Goal: Task Accomplishment & Management: Manage account settings

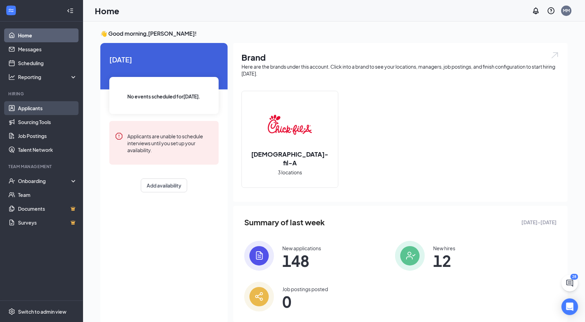
click at [18, 107] on link "Applicants" at bounding box center [47, 108] width 59 height 14
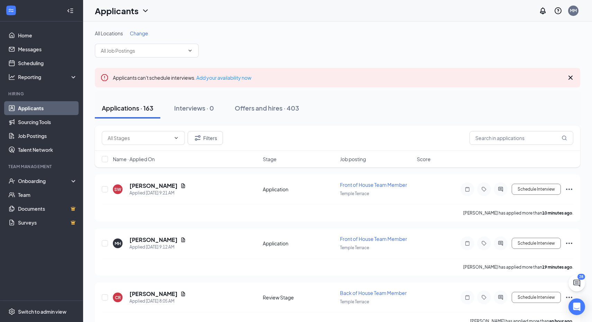
click at [18, 107] on link "Applicants" at bounding box center [47, 108] width 59 height 14
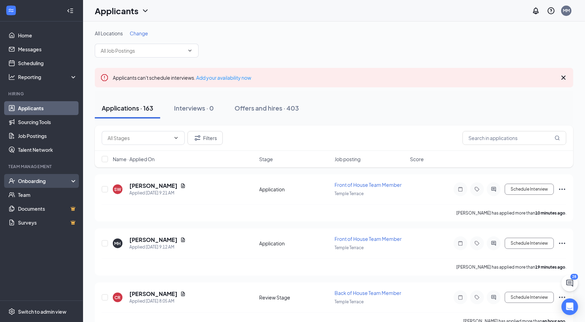
click at [31, 181] on div "Onboarding" at bounding box center [44, 180] width 53 height 7
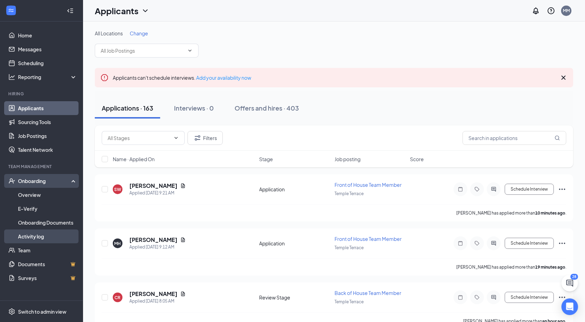
click at [34, 235] on link "Activity log" at bounding box center [47, 236] width 59 height 14
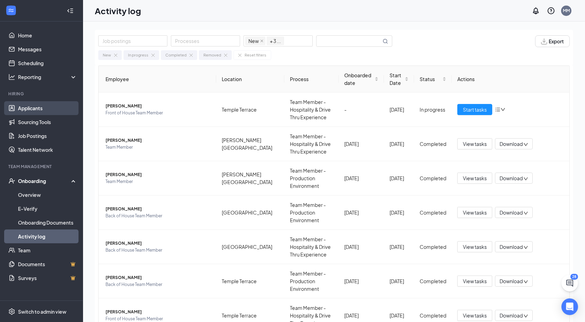
click at [22, 108] on link "Applicants" at bounding box center [47, 108] width 59 height 14
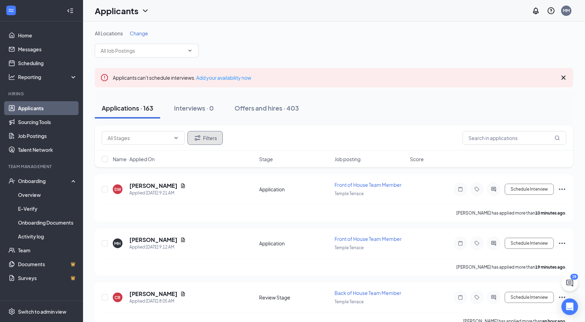
click at [192, 135] on button "Filters" at bounding box center [205, 138] width 35 height 14
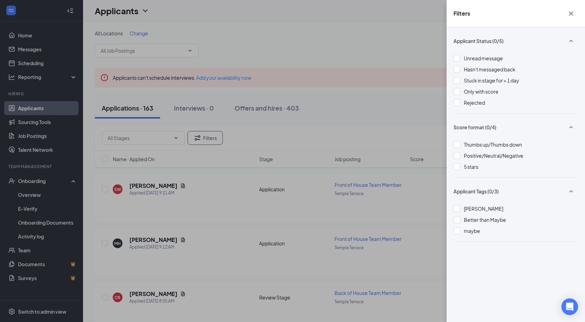
click at [467, 104] on span "Rejected" at bounding box center [474, 102] width 21 height 6
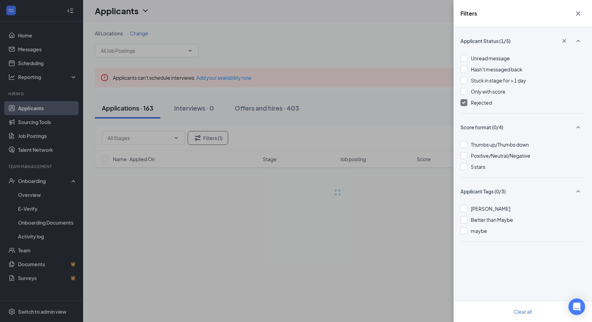
click at [403, 106] on div "Filters Applicant Status (1/5) Unread message Hasn't messaged back Stuck in sta…" at bounding box center [296, 161] width 592 height 322
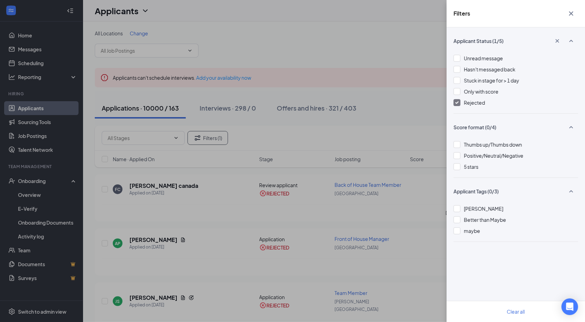
click at [389, 29] on div "Filters Applicant Status (1/5) Unread message Hasn't messaged back Stuck in sta…" at bounding box center [292, 161] width 585 height 322
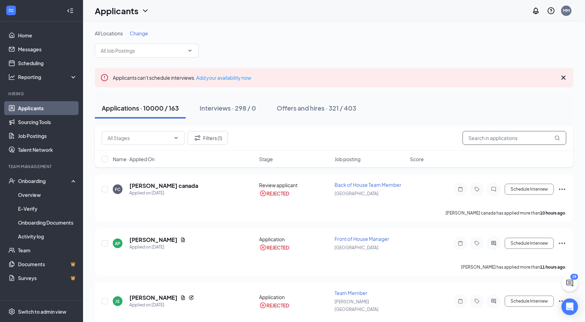
click at [493, 135] on input "text" at bounding box center [515, 138] width 104 height 14
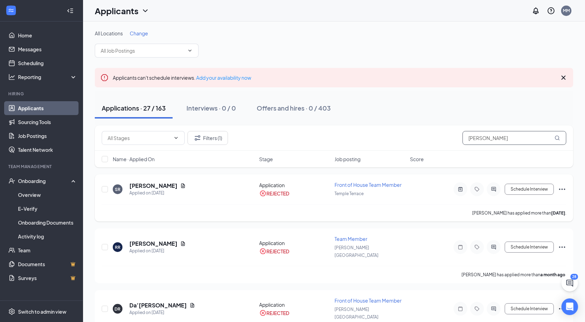
type input "[PERSON_NAME]"
click at [561, 187] on icon "Ellipses" at bounding box center [562, 189] width 8 height 8
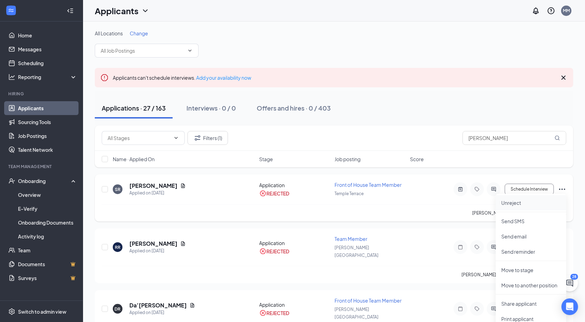
click at [520, 203] on p "Unreject" at bounding box center [532, 202] width 60 height 7
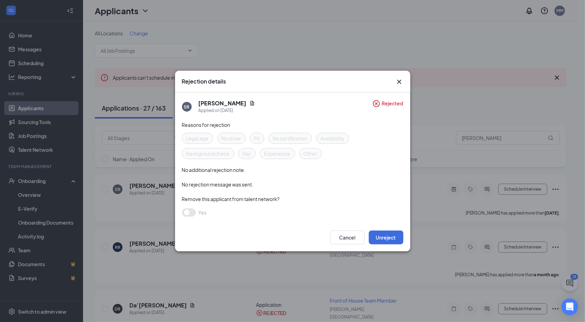
click at [398, 246] on div "Cancel Unreject" at bounding box center [292, 237] width 235 height 28
click at [389, 234] on button "Unreject" at bounding box center [386, 237] width 35 height 14
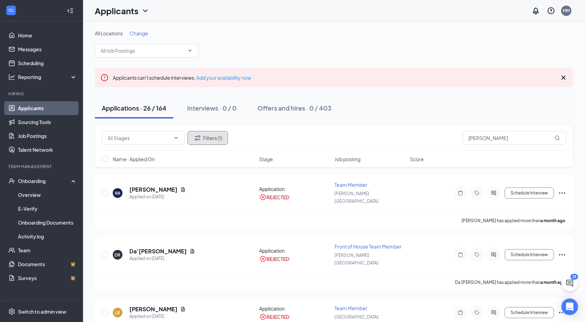
click at [203, 137] on button "Filters (1)" at bounding box center [208, 138] width 41 height 14
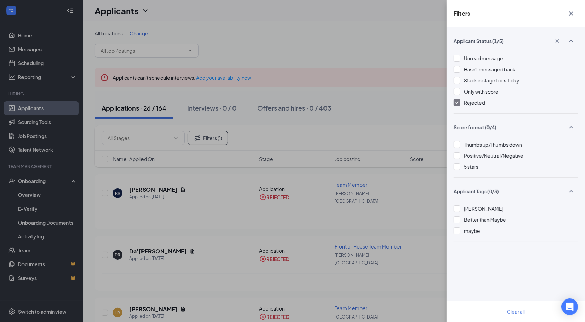
click at [456, 104] on div at bounding box center [457, 102] width 7 height 7
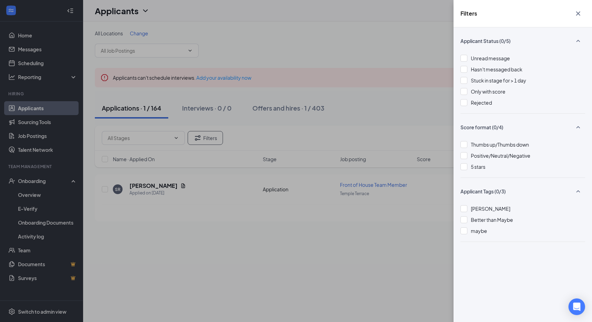
click at [354, 214] on div "Filters Applicant Status (0/5) Unread message Hasn't messaged back Stuck in sta…" at bounding box center [296, 161] width 592 height 322
click at [298, 205] on div "Filters Applicant Status (0/5) Unread message Hasn't messaged back Stuck in sta…" at bounding box center [296, 161] width 592 height 322
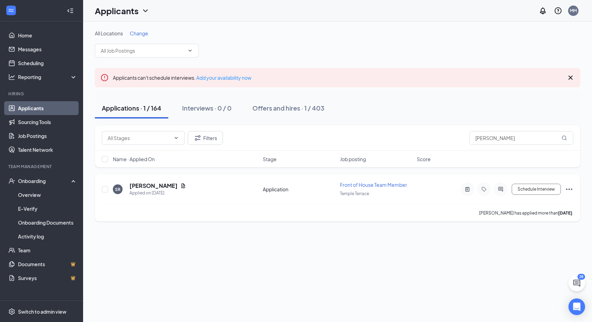
click at [567, 189] on icon "Ellipses" at bounding box center [569, 189] width 8 height 8
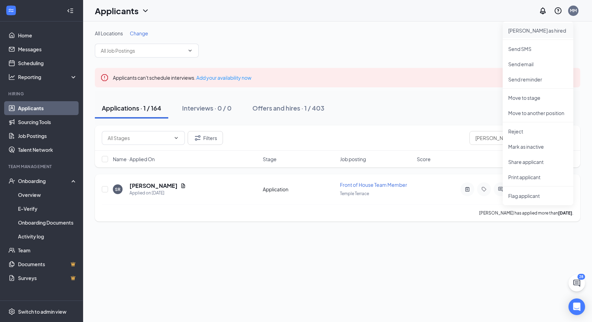
click at [517, 28] on p "[PERSON_NAME] as hired" at bounding box center [538, 30] width 60 height 7
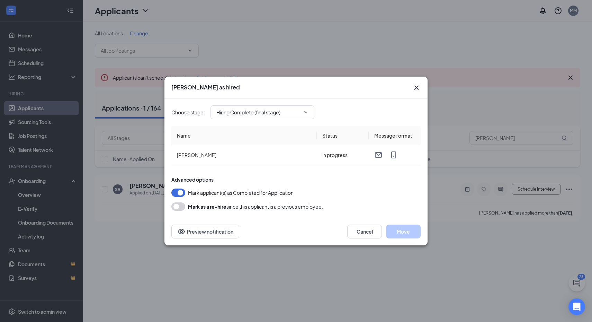
type input "Hiring Complete (final stage)"
click at [403, 227] on button "Move" at bounding box center [403, 231] width 35 height 14
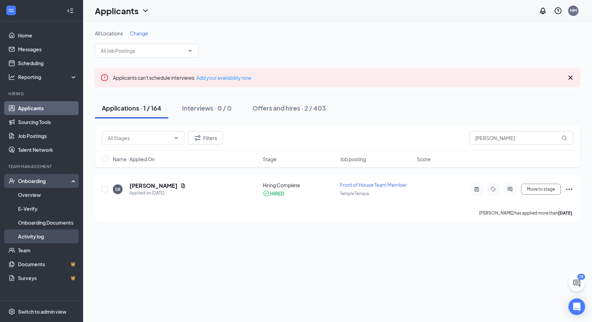
click at [31, 235] on link "Activity log" at bounding box center [47, 236] width 59 height 14
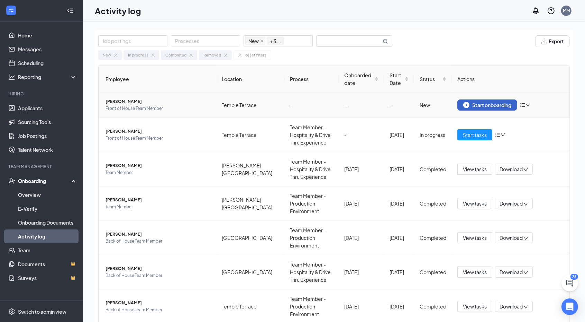
click at [484, 104] on div "Start onboarding" at bounding box center [488, 105] width 48 height 6
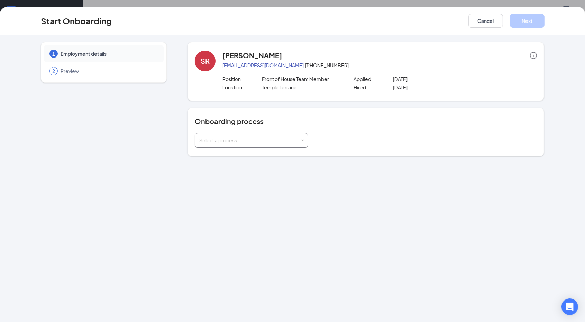
click at [234, 138] on div "Select a process" at bounding box center [249, 140] width 101 height 7
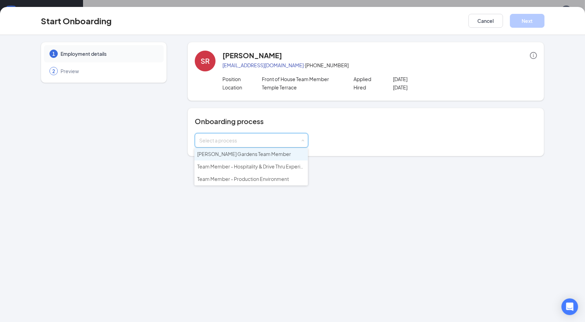
click at [226, 157] on li "[PERSON_NAME] Gardens Team Member" at bounding box center [252, 154] width 114 height 12
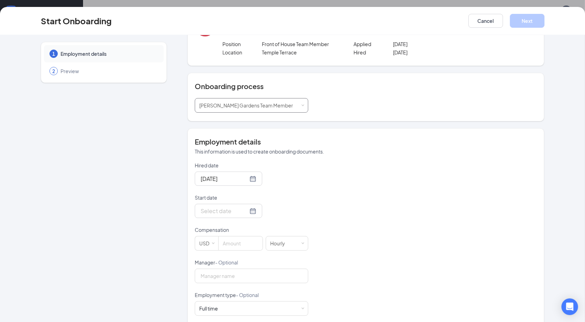
scroll to position [44, 0]
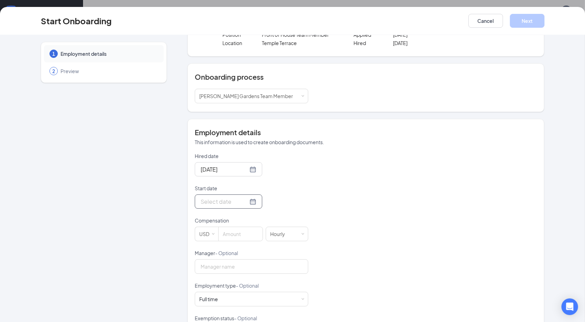
click at [241, 201] on div at bounding box center [229, 201] width 56 height 9
type input "[DATE]"
click at [251, 263] on div "18" at bounding box center [255, 263] width 8 height 8
click at [235, 230] on input at bounding box center [241, 234] width 44 height 14
type input "15"
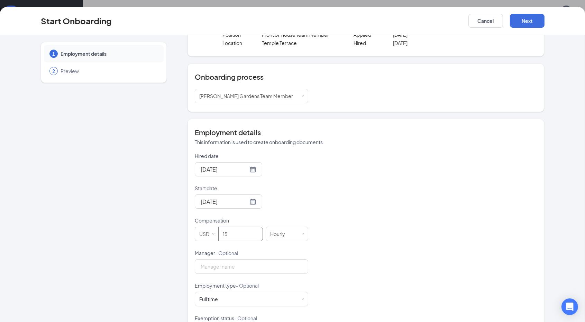
click at [357, 223] on div "Hired date [DATE] Start date [DATE] [DATE] Su Mo Tu We Th Fr Sa 31 1 2 3 4 5 6 …" at bounding box center [366, 265] width 342 height 226
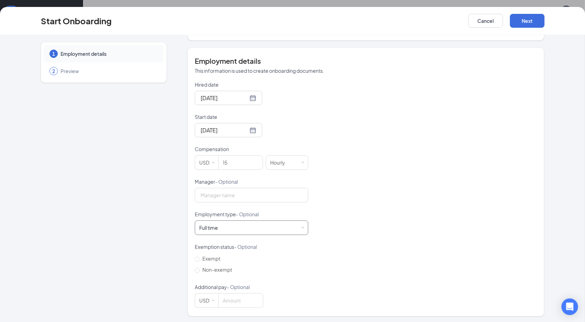
click at [261, 229] on div "Full time Works 30+ hours per week and is reasonably expected to work" at bounding box center [251, 228] width 105 height 14
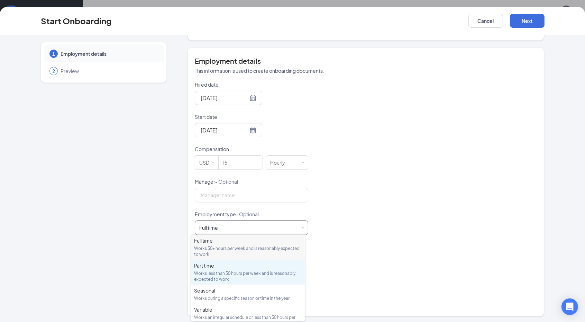
click at [229, 272] on div "Works less than 30 hours per week and is reasonably expected to work" at bounding box center [248, 276] width 108 height 12
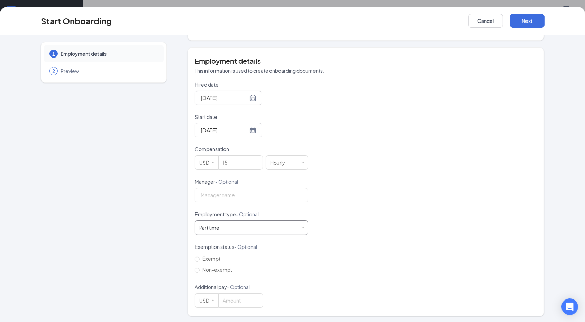
scroll to position [31, 0]
click at [195, 268] on input "Non-exempt" at bounding box center [197, 270] width 5 height 5
radio input "true"
click at [529, 20] on button "Next" at bounding box center [527, 21] width 35 height 14
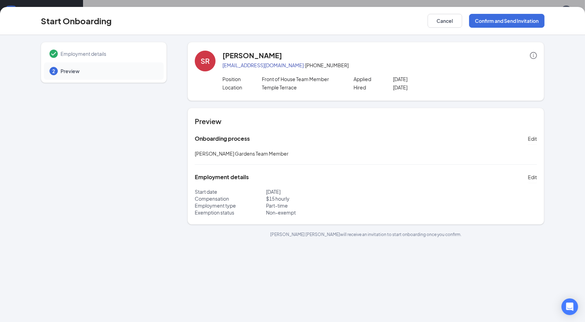
scroll to position [0, 0]
click at [510, 22] on button "Confirm and Send Invitation" at bounding box center [506, 21] width 75 height 14
